Goal: Information Seeking & Learning: Learn about a topic

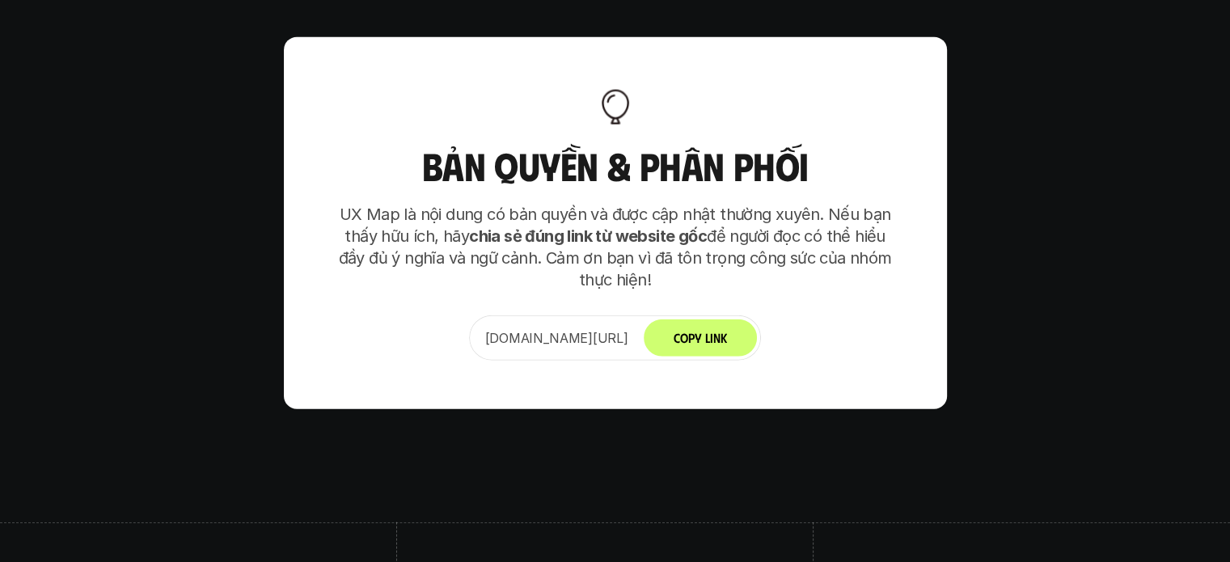
scroll to position [10170, 0]
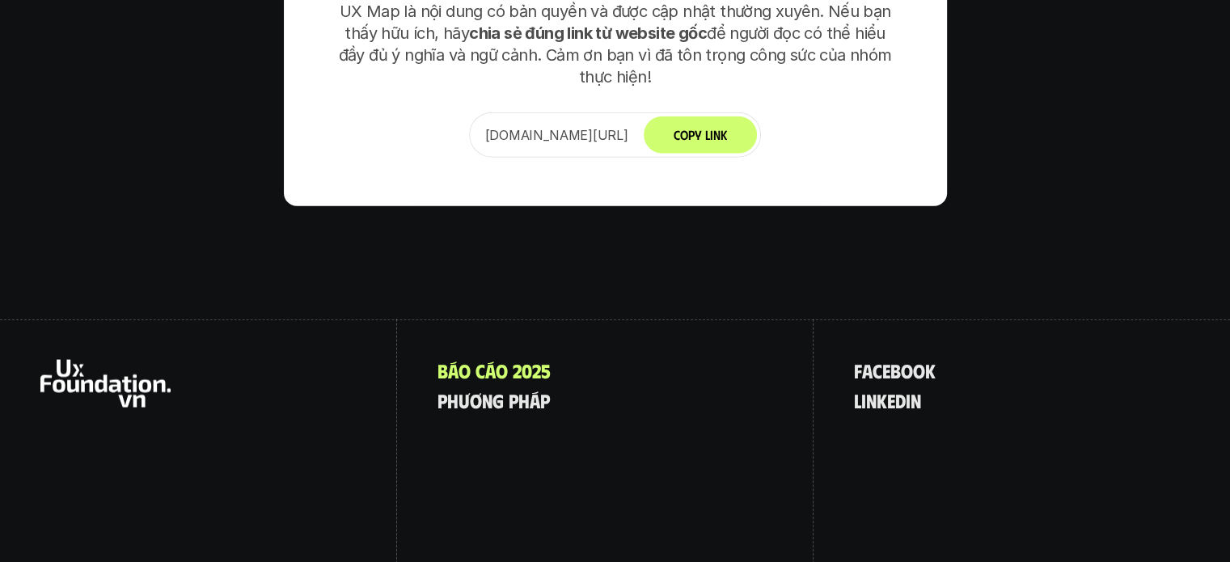
click at [512, 360] on span at bounding box center [510, 370] width 5 height 21
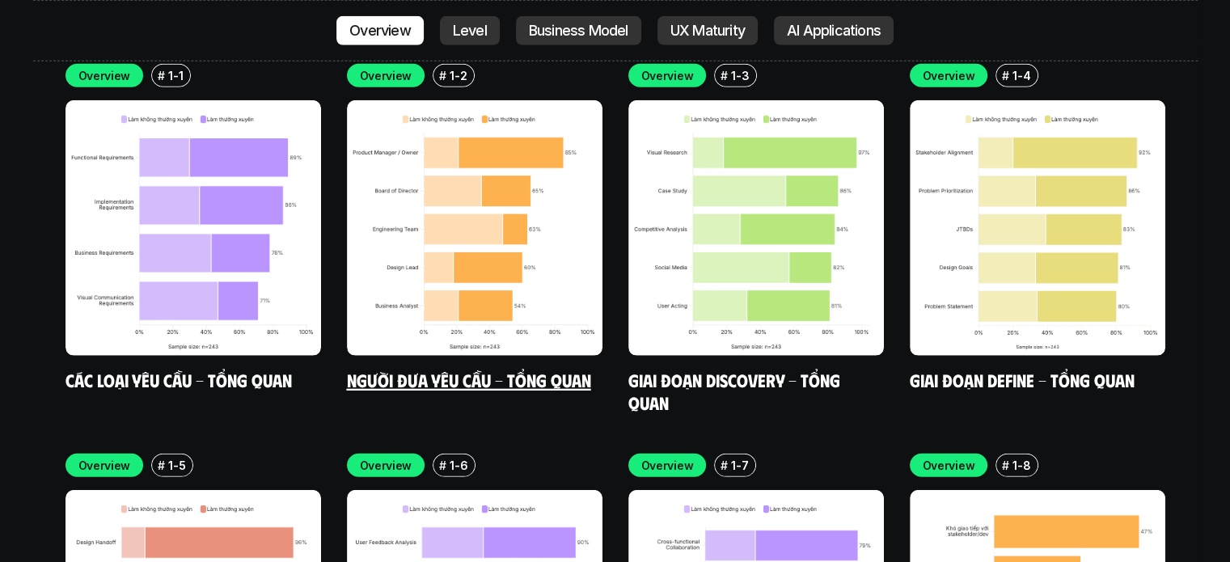
scroll to position [4771, 0]
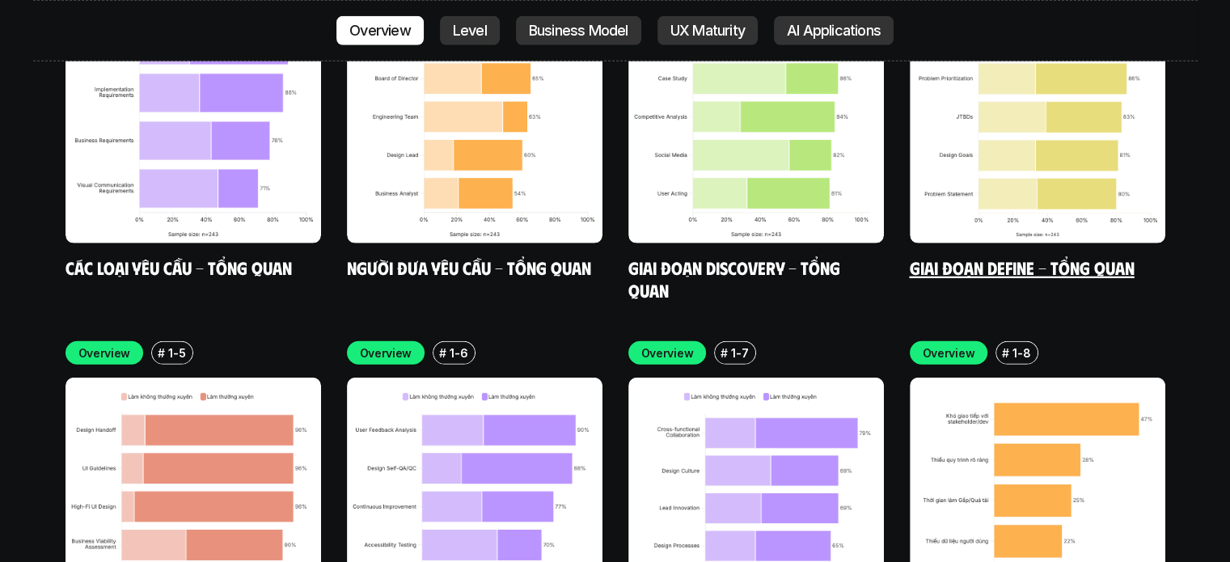
click at [990, 256] on link "Giai đoạn Define - Tổng quan" at bounding box center [1022, 267] width 225 height 22
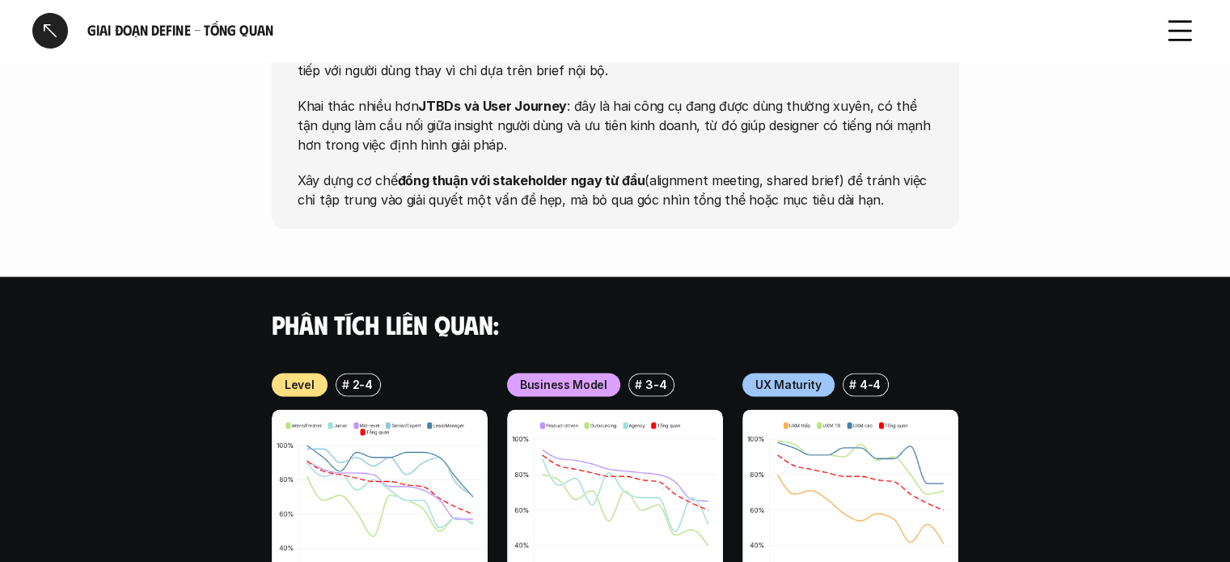
scroll to position [2055, 0]
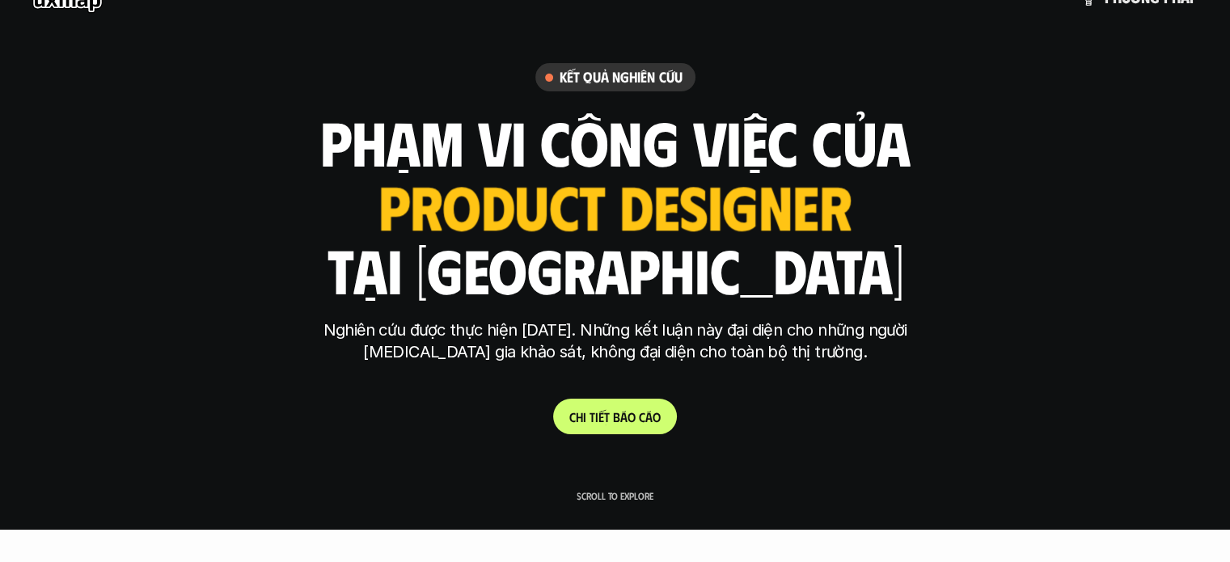
click at [602, 402] on link "C h i t i ế t b á o c á o" at bounding box center [615, 417] width 124 height 36
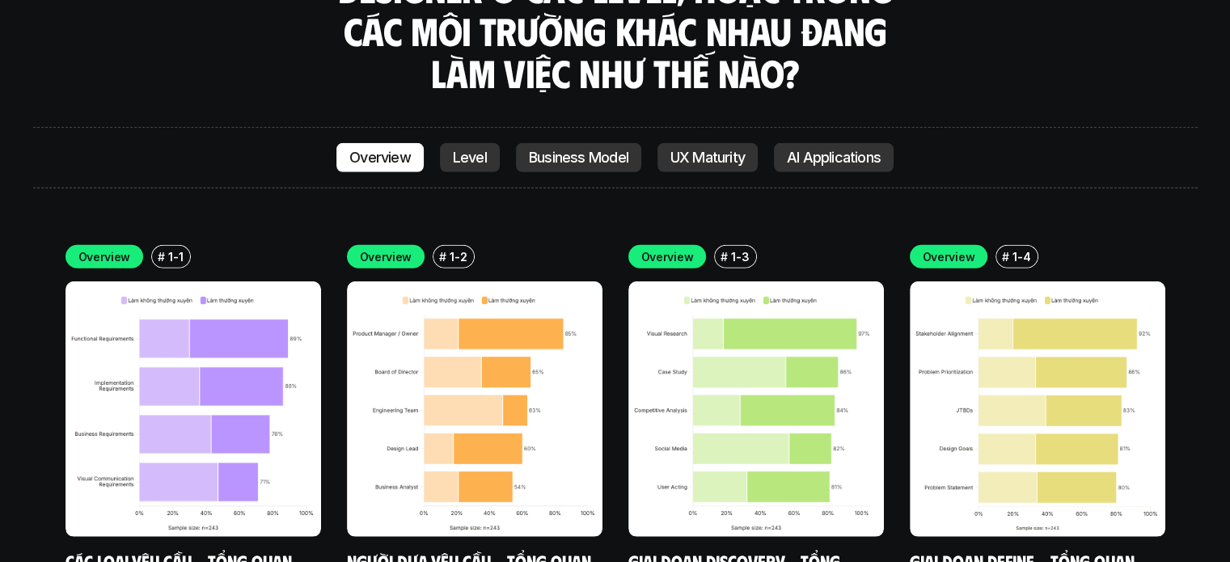
scroll to position [4558, 0]
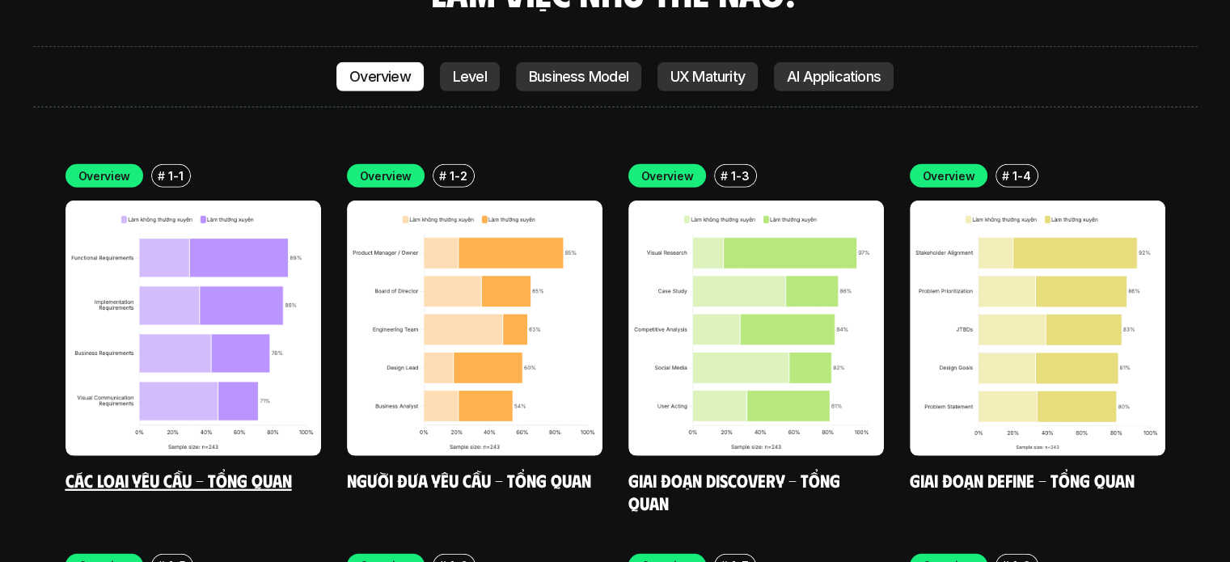
click at [252, 469] on link "Các loại yêu cầu - Tổng quan" at bounding box center [178, 480] width 226 height 22
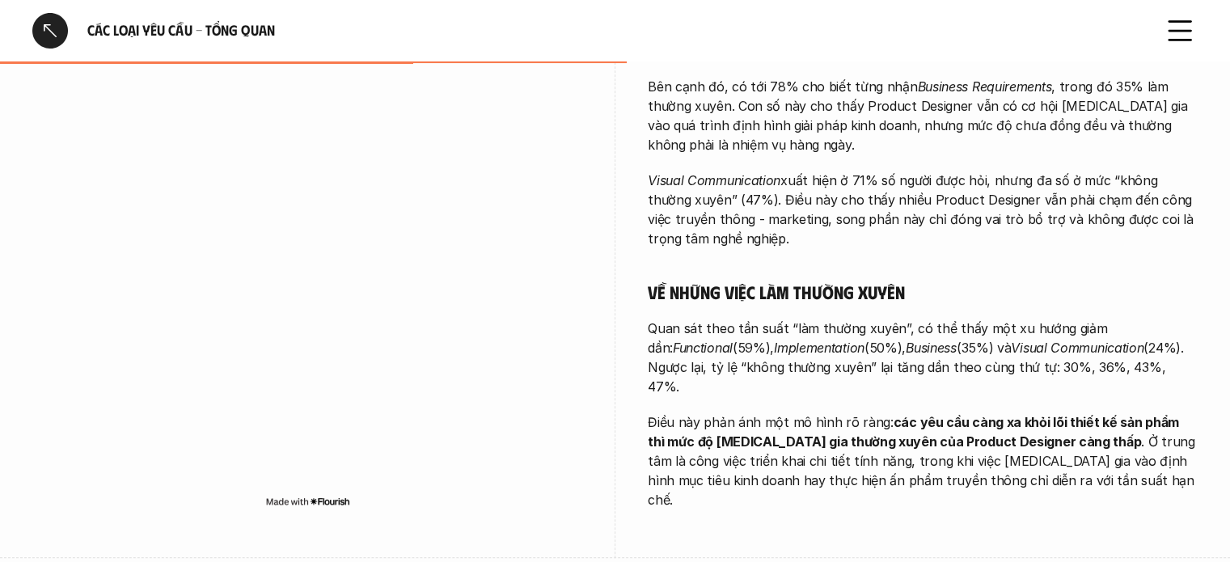
scroll to position [679, 0]
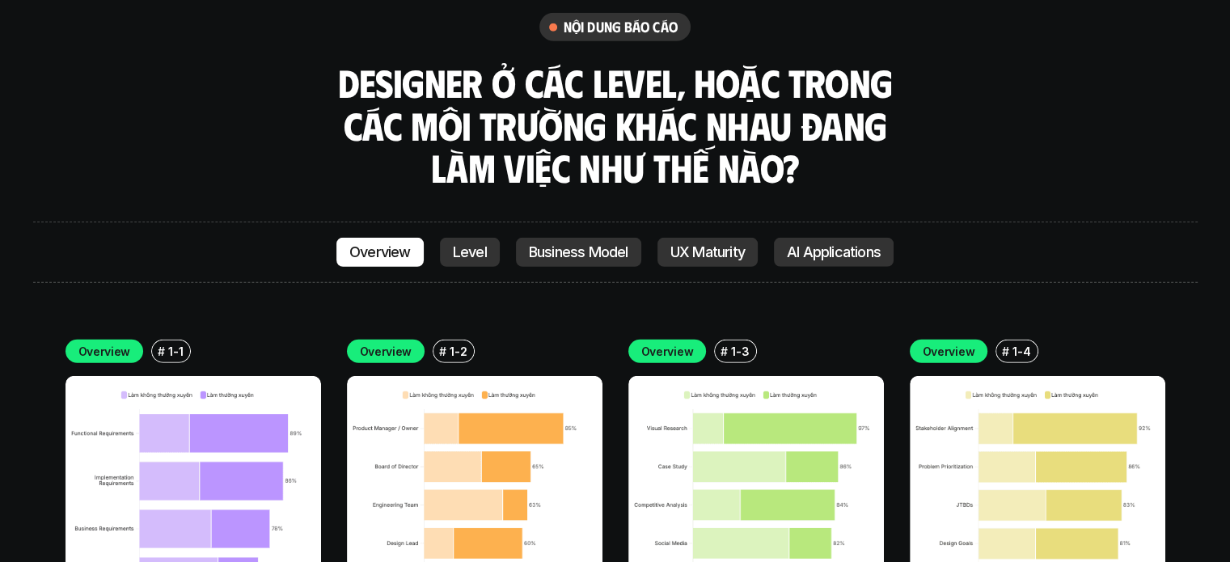
scroll to position [4477, 0]
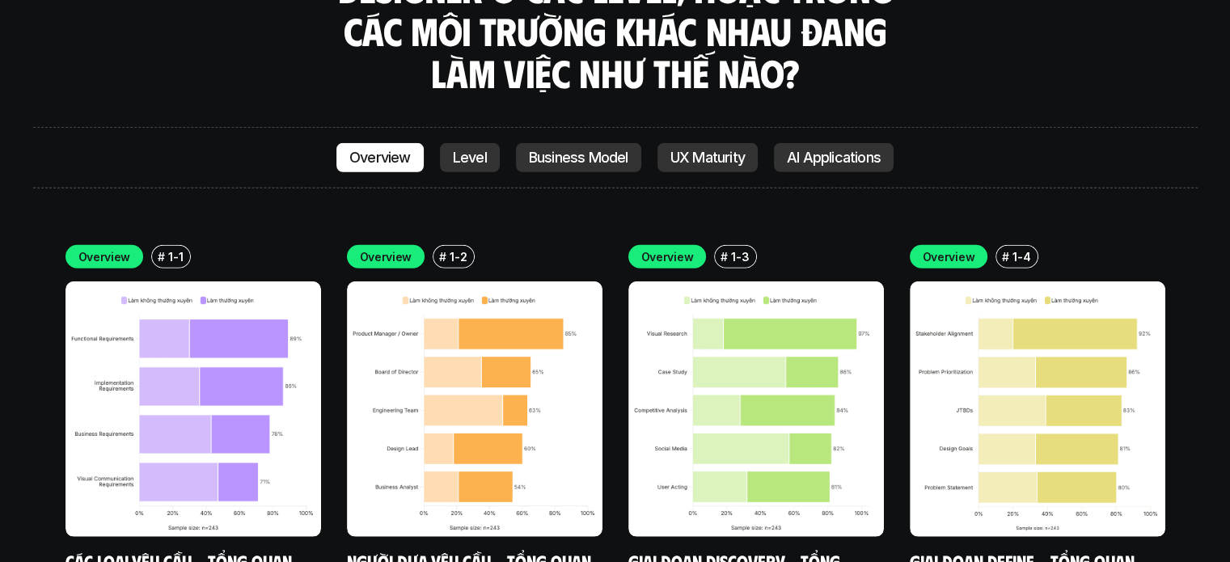
click at [220, 550] on link "Các loại yêu cầu - Tổng quan" at bounding box center [178, 561] width 226 height 22
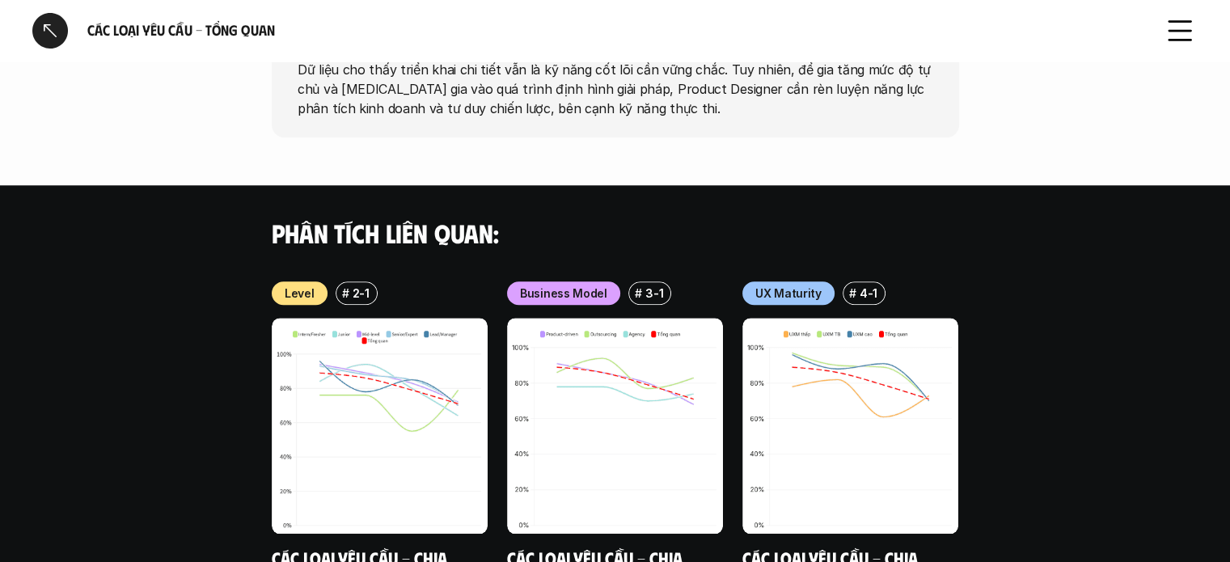
scroll to position [1617, 0]
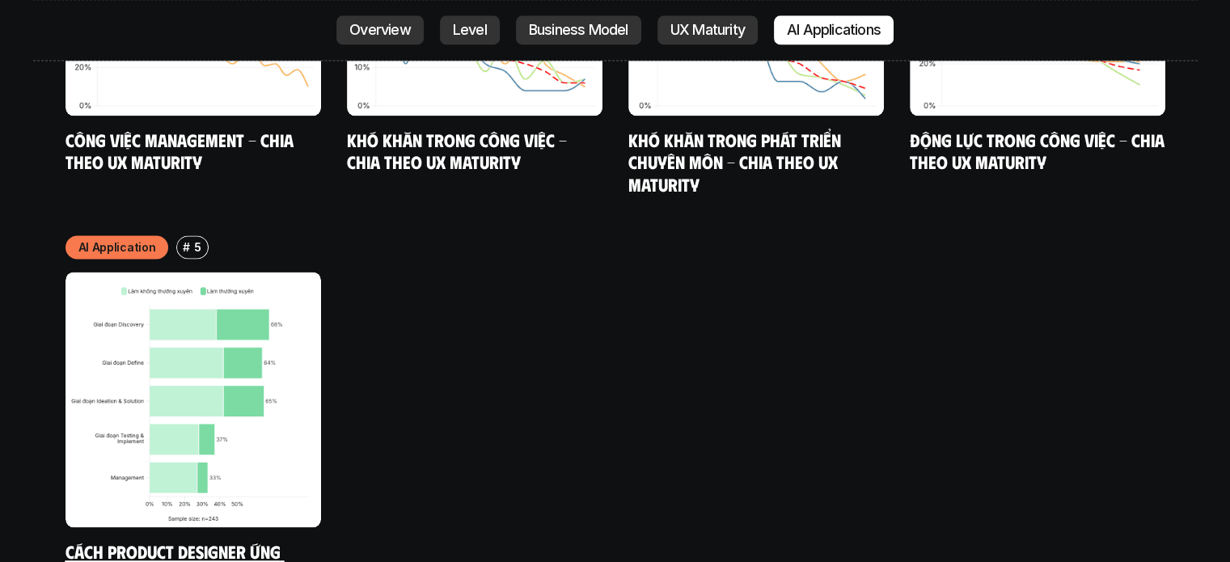
scroll to position [8439, 0]
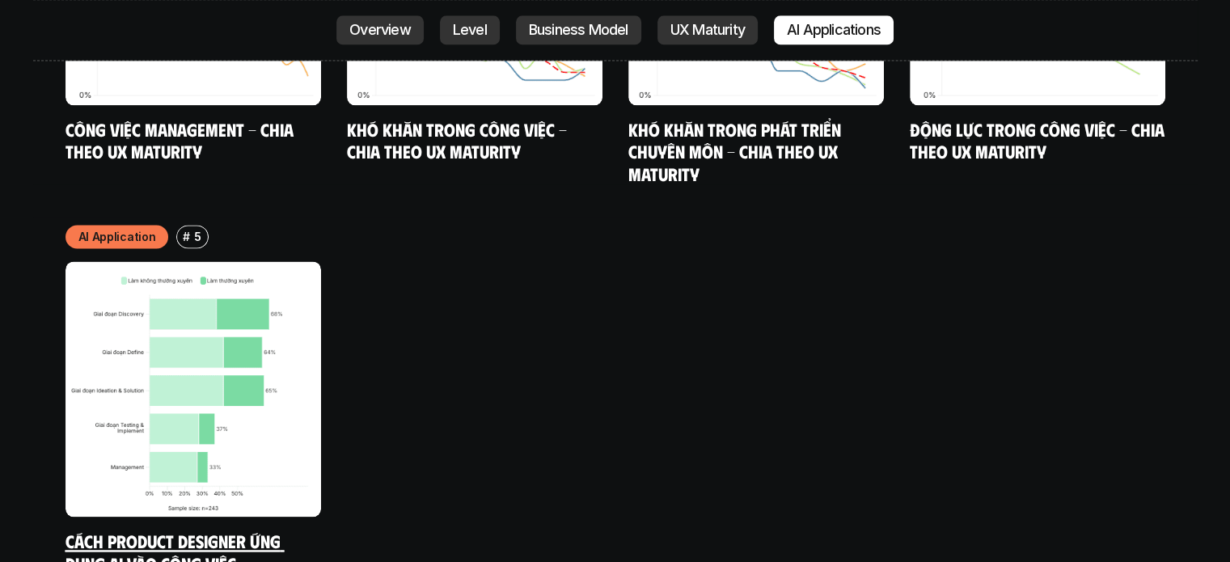
click at [225, 530] on link "Cách Product Designer ứng dụng AI vào công việc" at bounding box center [174, 552] width 219 height 44
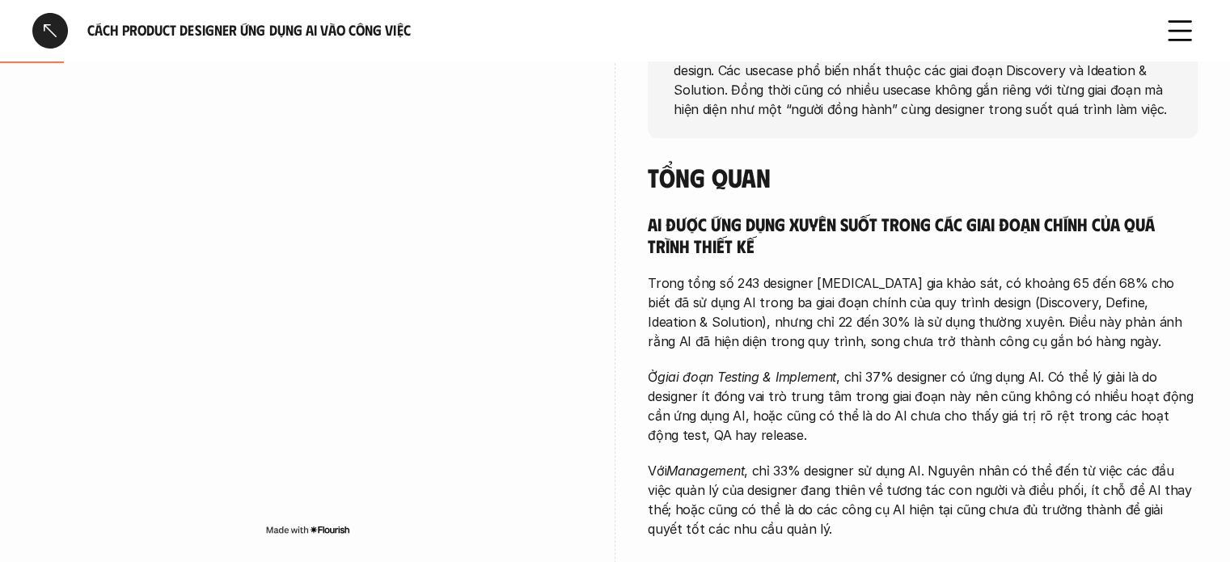
scroll to position [323, 0]
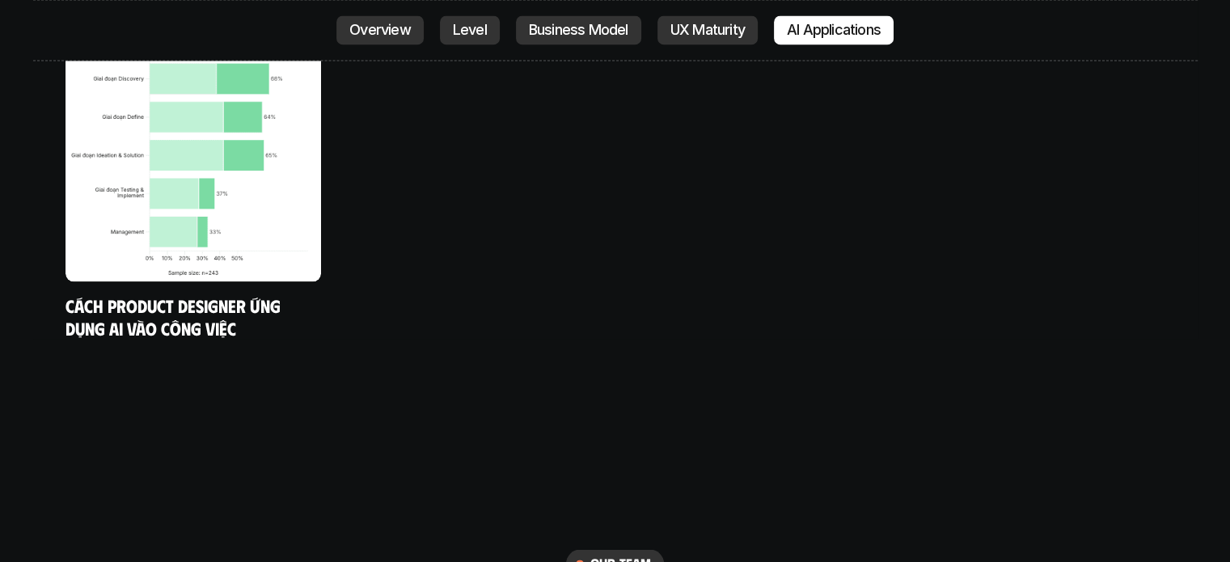
scroll to position [8682, 0]
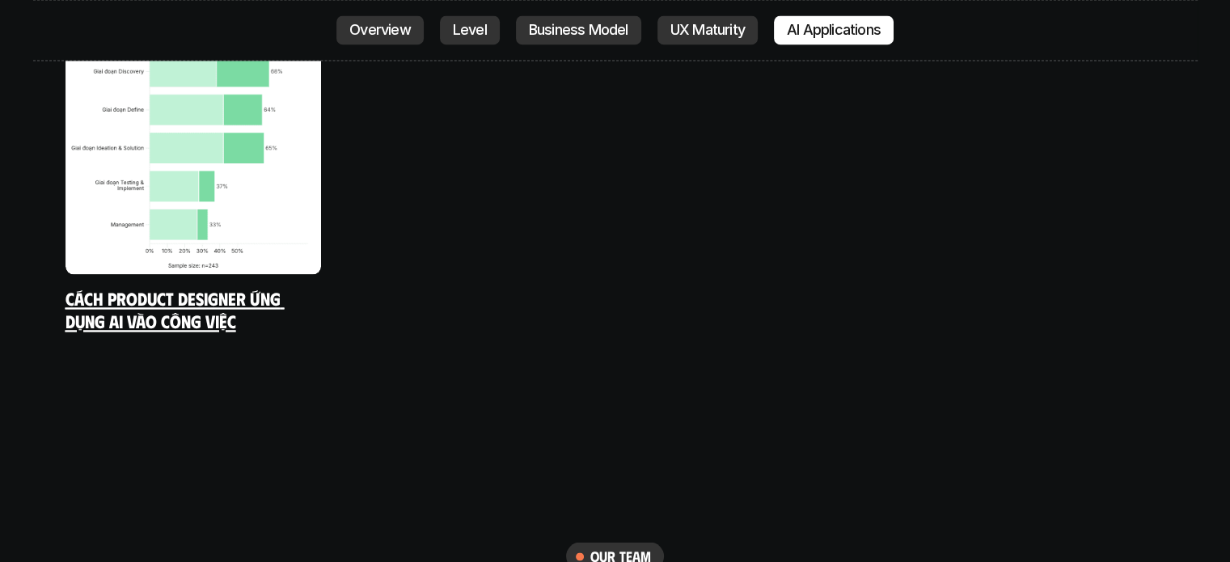
click at [216, 287] on link "Cách Product Designer ứng dụng AI vào công việc" at bounding box center [174, 309] width 219 height 44
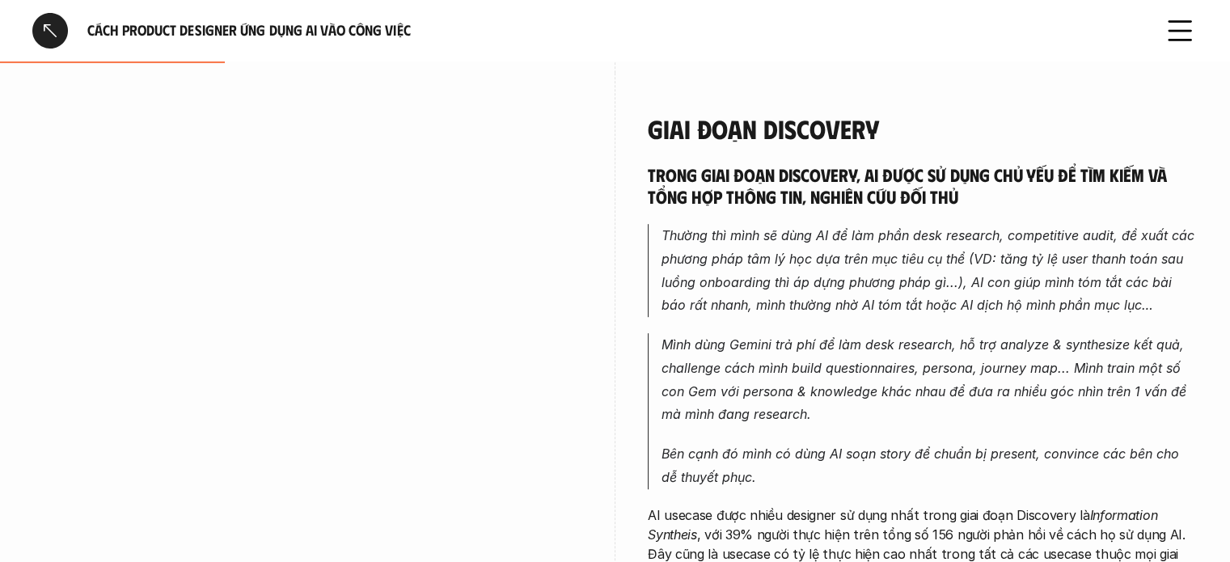
scroll to position [889, 0]
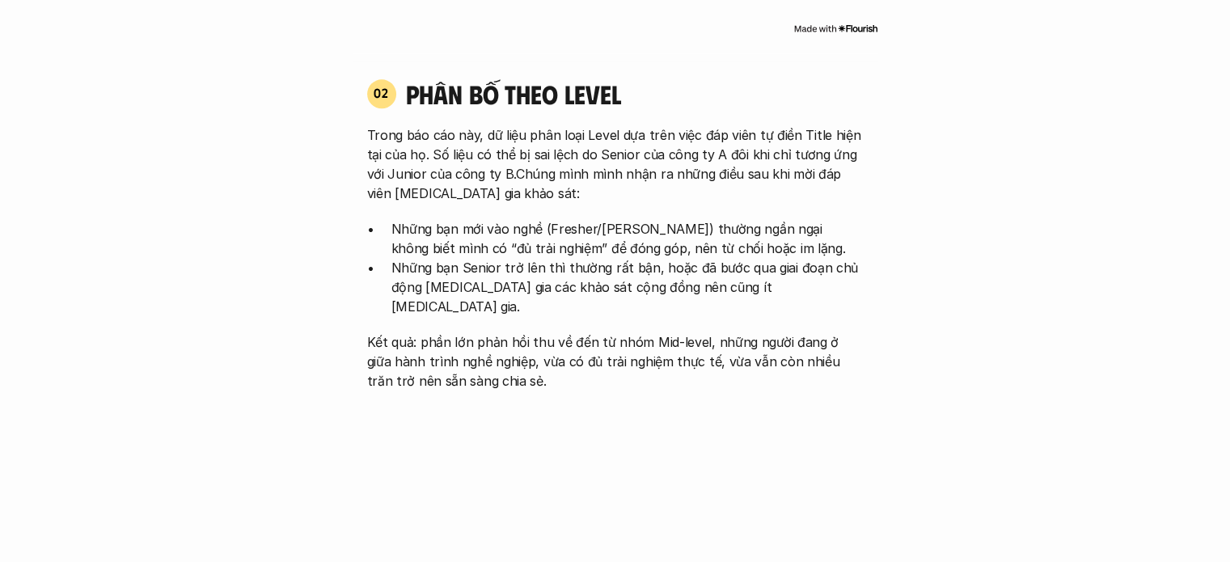
scroll to position [1243, 0]
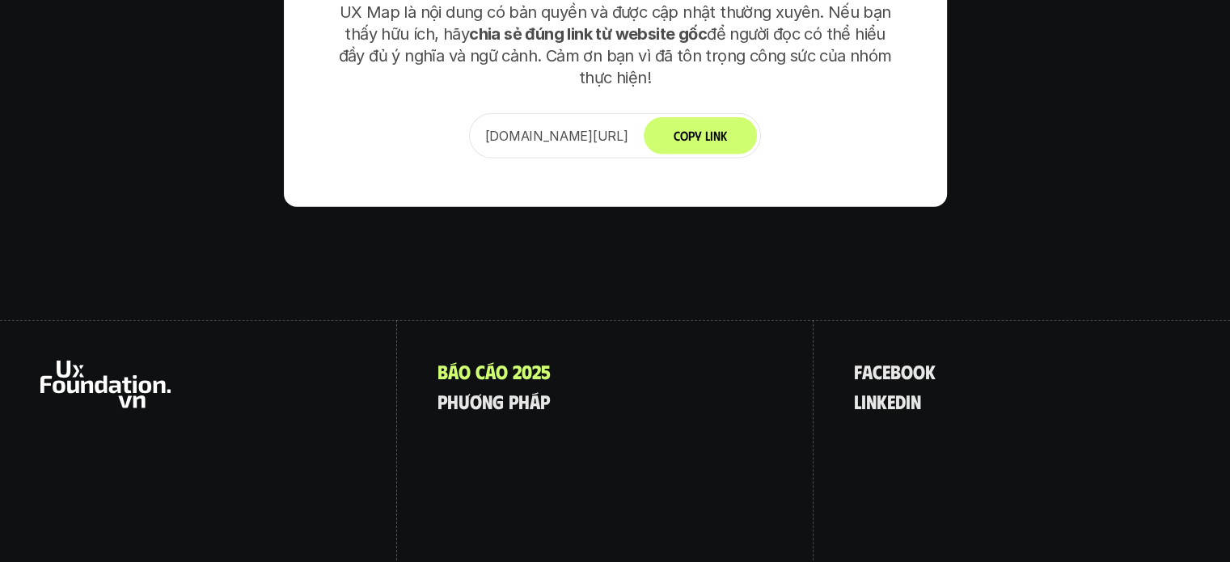
scroll to position [10170, 0]
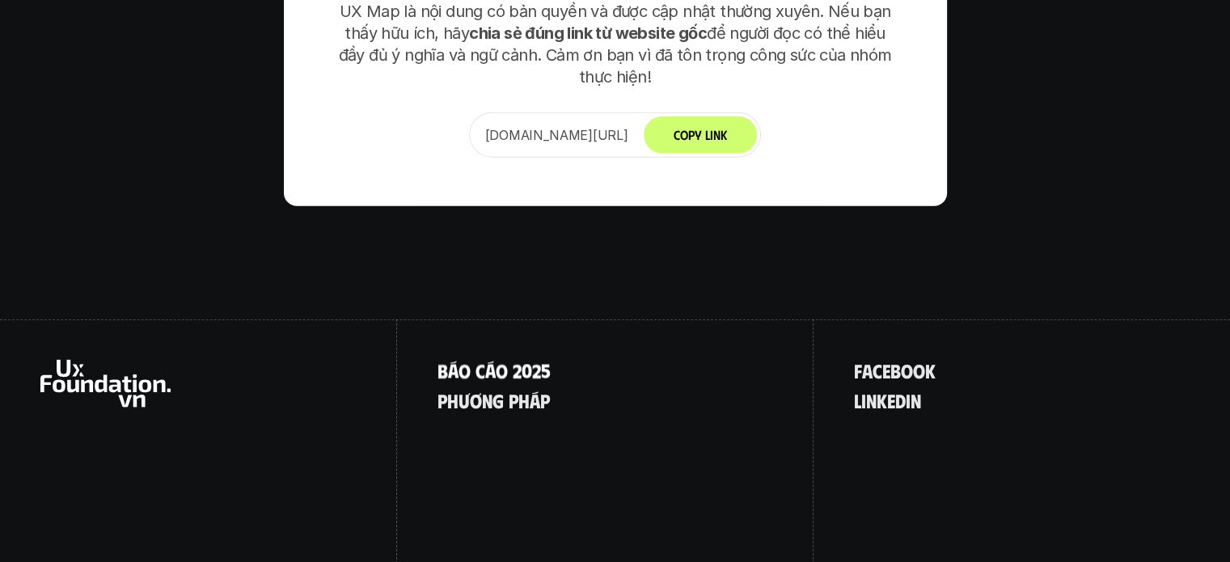
click at [490, 360] on p "B á o c á o 2 0 2 5" at bounding box center [493, 370] width 113 height 21
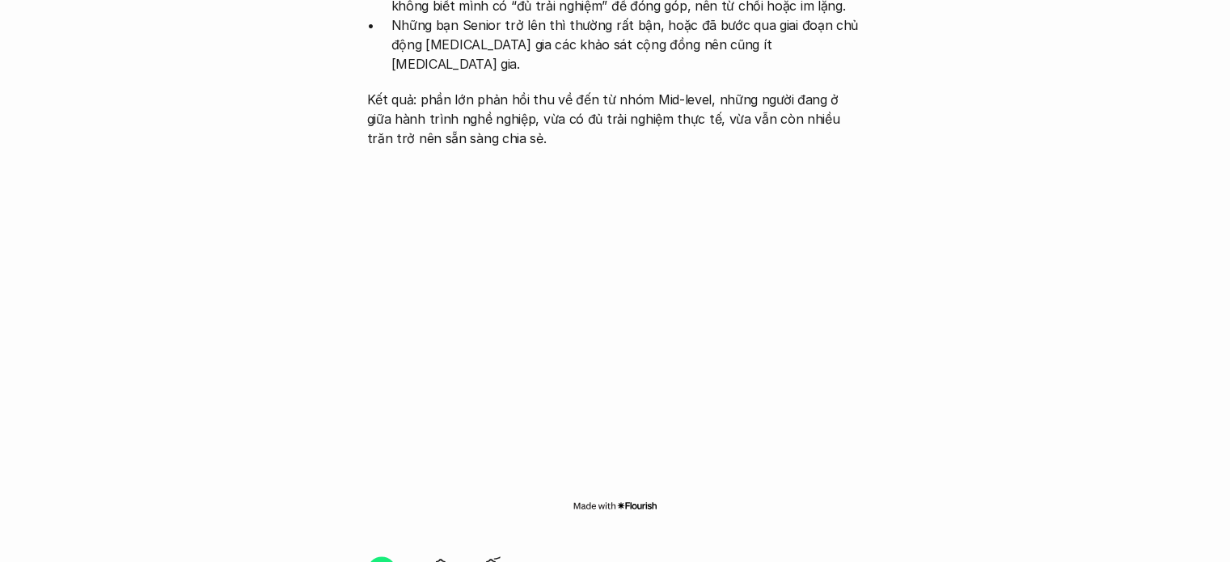
scroll to position [1779, 0]
